Goal: Task Accomplishment & Management: Complete application form

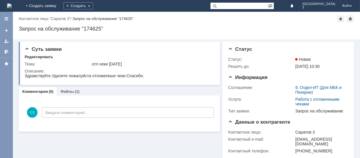
click at [12, 6] on img at bounding box center [9, 6] width 5 height 5
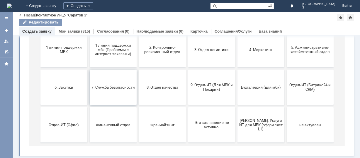
scroll to position [80, 0]
click at [51, 90] on button "6. Закупки" at bounding box center [63, 87] width 47 height 35
click at [313, 49] on span "5. Административно-хозяйственный отдел" at bounding box center [309, 50] width 43 height 9
click at [68, 90] on button "6. Закупки" at bounding box center [63, 87] width 47 height 35
click at [149, 51] on span "2. Контрольно-ревизионный отдел" at bounding box center [161, 50] width 43 height 9
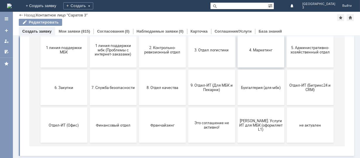
click at [250, 50] on span "4. Маркетинг" at bounding box center [260, 50] width 43 height 4
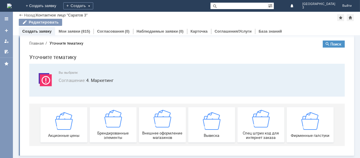
scroll to position [6, 0]
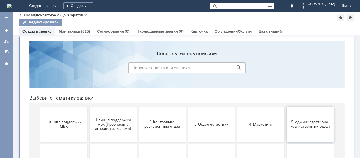
click at [305, 124] on span "5. Административно-хозяйственный отдел" at bounding box center [309, 123] width 43 height 9
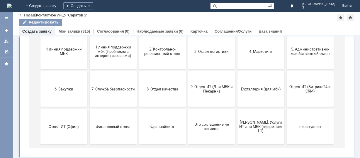
scroll to position [80, 0]
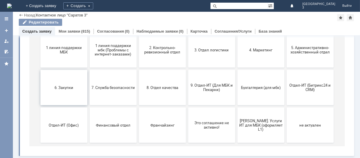
click at [69, 90] on button "6. Закупки" at bounding box center [63, 87] width 47 height 35
click at [167, 88] on span "8. Отдел качества" at bounding box center [161, 87] width 43 height 4
click at [201, 92] on span "9. Отдел-ИТ (Для МБК и Пекарни)" at bounding box center [211, 87] width 43 height 9
click at [245, 83] on button "Бухгалтерия (для мбк)" at bounding box center [260, 87] width 47 height 35
click at [296, 86] on span "Отдел-ИТ (Битрикс24 и CRM)" at bounding box center [309, 87] width 43 height 9
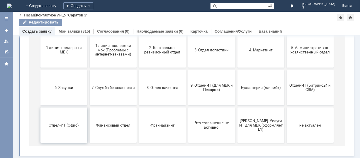
click at [58, 126] on span "Отдел-ИТ (Офис)" at bounding box center [63, 125] width 43 height 4
click at [252, 124] on span "Я. Услуги ИТ для МБК (оформляет L1)" at bounding box center [260, 124] width 43 height 13
click at [64, 54] on span "1 линия поддержки МБК" at bounding box center [63, 50] width 43 height 9
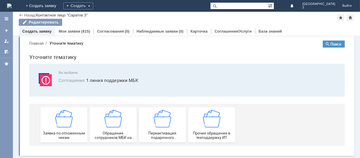
scroll to position [6, 0]
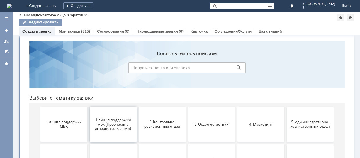
click at [112, 120] on span "1 линия поддержки мбк (Проблемы с интернет-заказами)" at bounding box center [112, 123] width 43 height 13
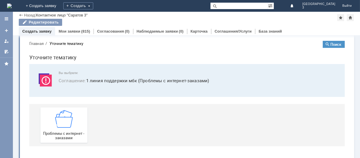
scroll to position [0, 0]
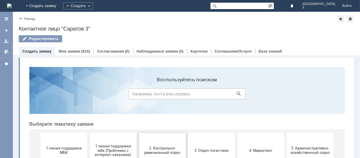
click at [161, 149] on span "2. Контрольно-ревизионный отдел" at bounding box center [161, 149] width 43 height 9
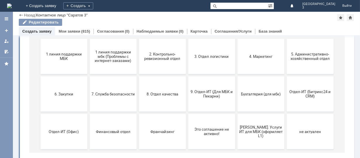
scroll to position [80, 0]
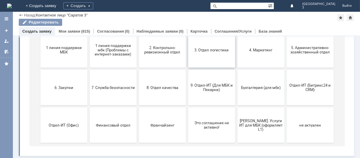
click at [212, 47] on button "3. Отдел логистики" at bounding box center [211, 50] width 47 height 35
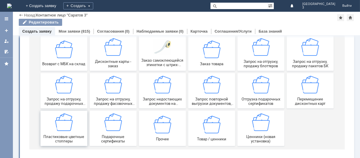
scroll to position [81, 0]
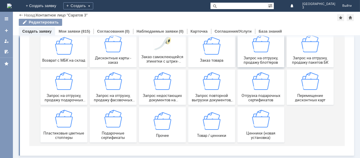
click at [266, 51] on img at bounding box center [261, 44] width 18 height 18
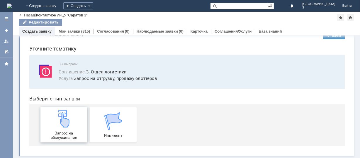
scroll to position [15, 0]
click at [62, 126] on img at bounding box center [64, 119] width 18 height 18
click at [75, 30] on link "Мои заявки" at bounding box center [70, 31] width 22 height 4
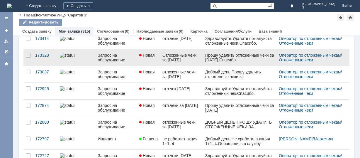
scroll to position [258, 0]
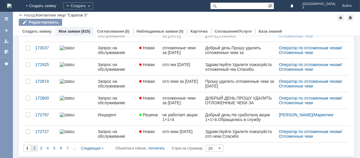
click at [33, 146] on span "2" at bounding box center [34, 148] width 2 height 4
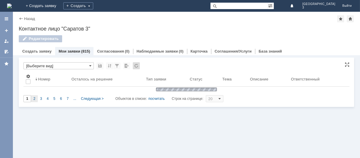
scroll to position [0, 0]
type input "2"
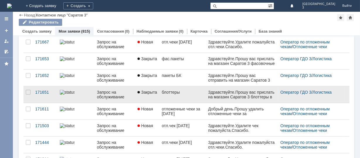
click at [174, 95] on link "блоттеры" at bounding box center [182, 94] width 46 height 16
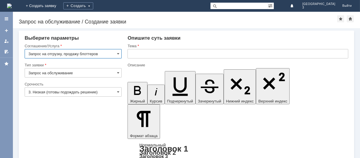
click at [111, 94] on input "3. Низкая (готовы подождать решение)" at bounding box center [73, 91] width 97 height 9
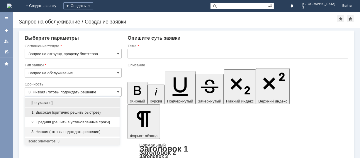
click at [73, 114] on span "1. Высокая (критично решить быстрее)" at bounding box center [72, 112] width 88 height 5
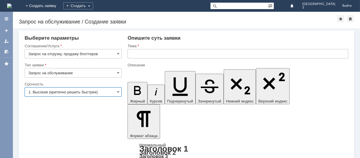
type input "1. Высокая (критично решить быстрее)"
click at [178, 57] on input "text" at bounding box center [237, 53] width 221 height 9
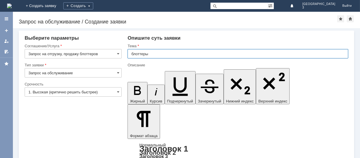
type input "блоттеры"
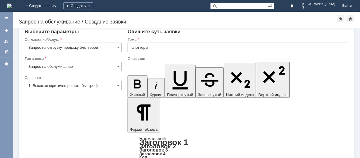
scroll to position [8, 0]
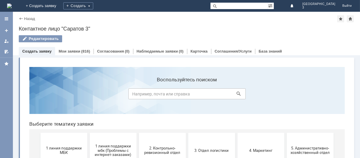
scroll to position [78, 0]
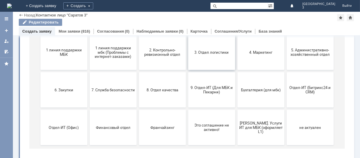
click at [209, 53] on span "3. Отдел логистики" at bounding box center [211, 52] width 43 height 4
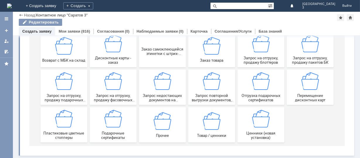
scroll to position [81, 0]
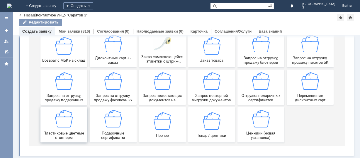
click at [66, 130] on div "Пластиковые цветные стопперы" at bounding box center [63, 125] width 43 height 30
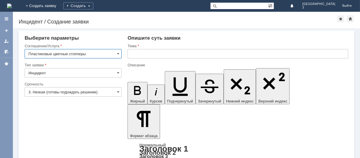
click at [109, 91] on input "3. Низкая (готовы подождать решение)" at bounding box center [73, 91] width 97 height 9
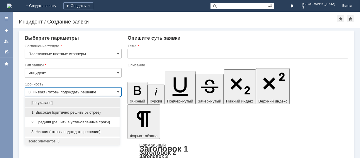
click at [74, 112] on span "1. Высокая (критично решить быстрее)" at bounding box center [72, 112] width 88 height 5
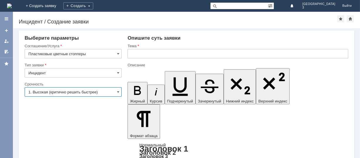
type input "1. Высокая (критично решить быстрее)"
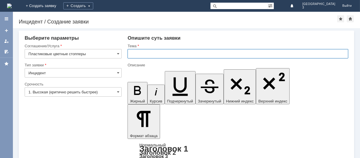
click at [160, 54] on input "text" at bounding box center [237, 53] width 221 height 9
type input "Стопперы"
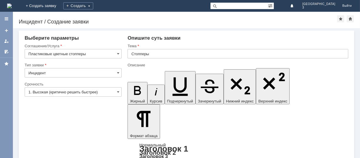
scroll to position [8, 0]
